Goal: Task Accomplishment & Management: Use online tool/utility

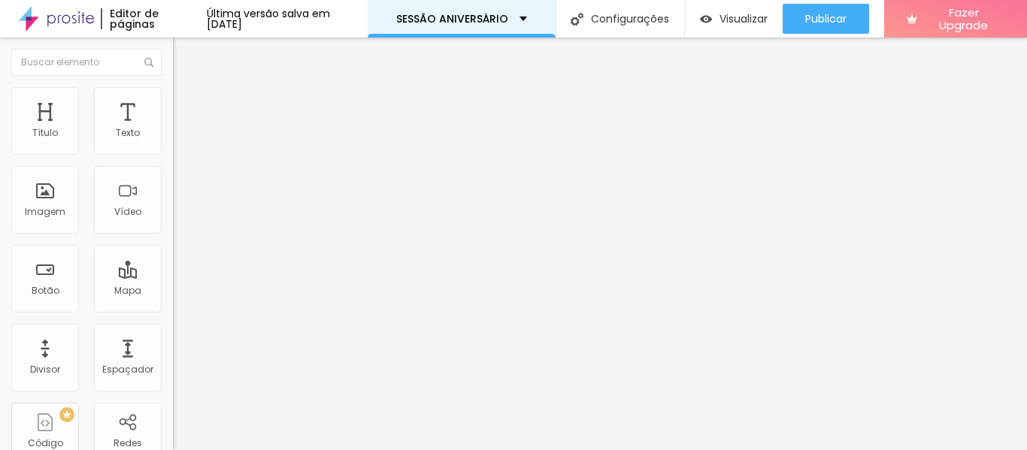
click at [527, 22] on div "SESSÃO ANIVERSÁRIO" at bounding box center [461, 19] width 131 height 11
click at [173, 223] on div "Editar Seção Conteúdo Estilo Avançado Modo Encaixotado Encaixotado Completo" at bounding box center [259, 244] width 173 height 413
click at [184, 53] on img "button" at bounding box center [190, 55] width 12 height 12
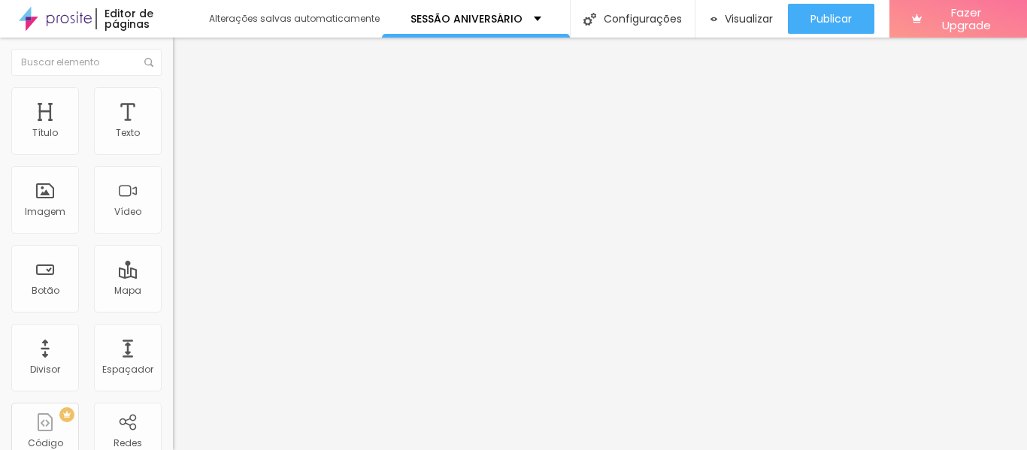
click at [188, 29] on div "Editor de páginas Alterações salvas automaticamente" at bounding box center [191, 19] width 382 height 38
click at [173, 129] on span "Trocar imagem" at bounding box center [214, 122] width 82 height 13
